Goal: Book appointment/travel/reservation

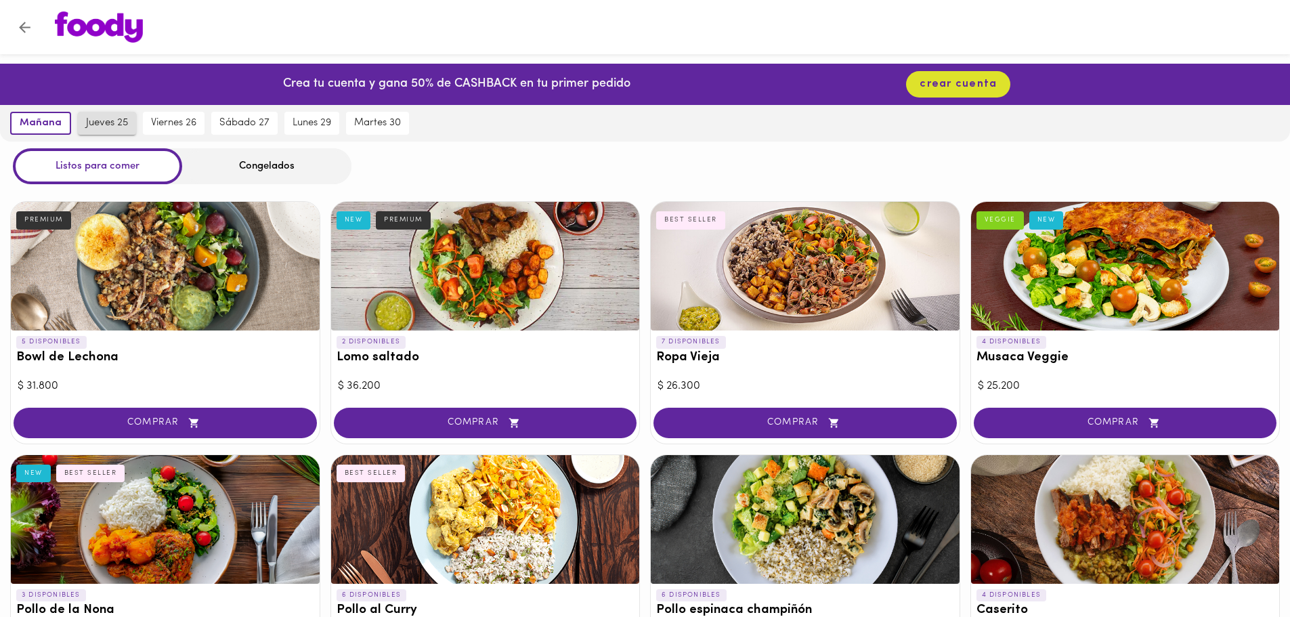
click at [93, 120] on span "jueves 25" at bounding box center [107, 123] width 42 height 12
click at [163, 125] on span "viernes 26" at bounding box center [174, 123] width 45 height 12
